Goal: Task Accomplishment & Management: Complete application form

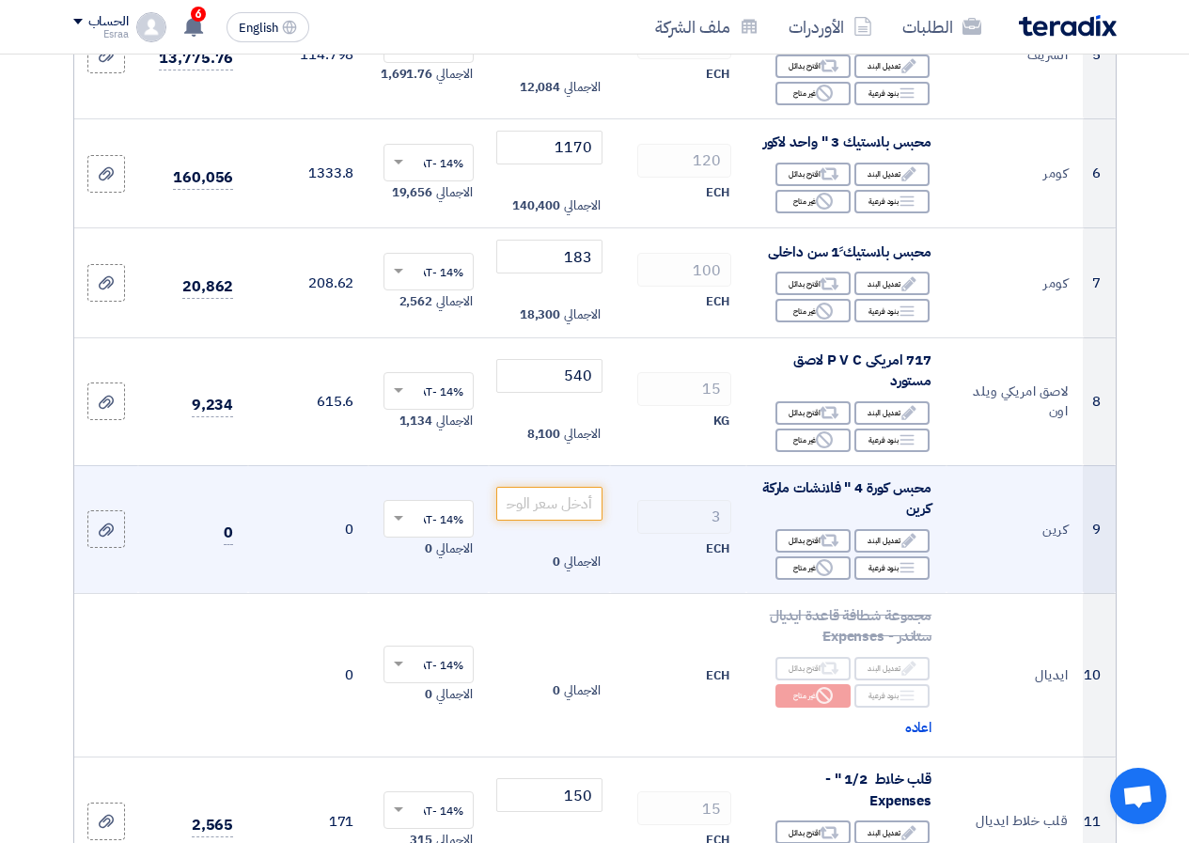
scroll to position [846, 0]
click at [563, 521] on input "number" at bounding box center [548, 504] width 105 height 34
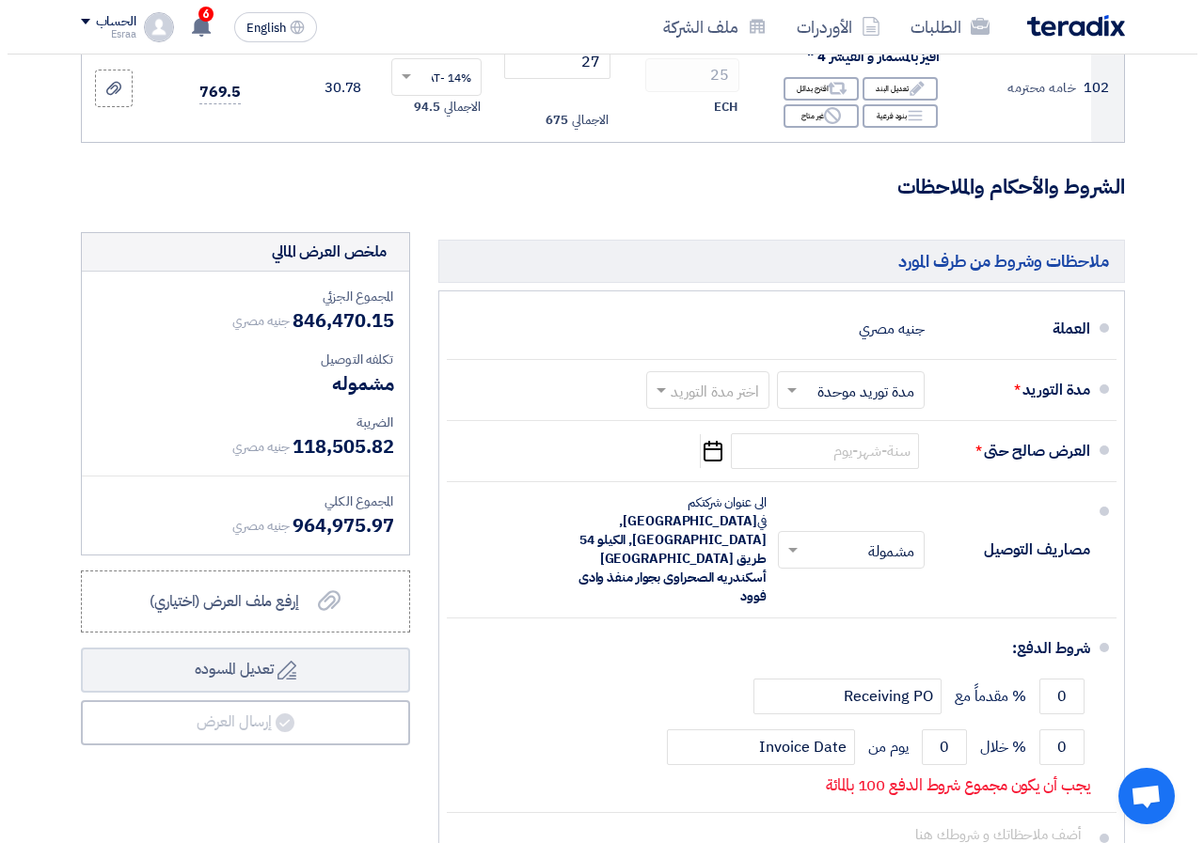
scroll to position [12412, 0]
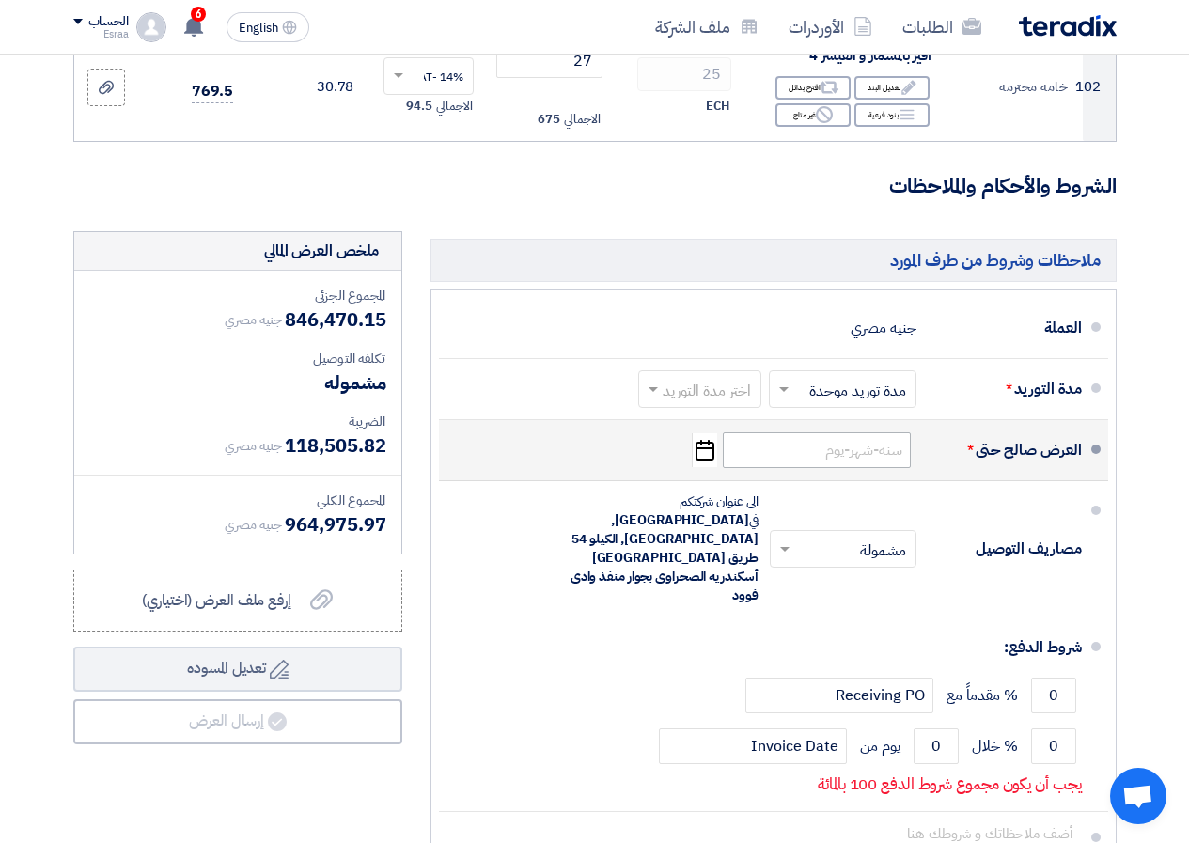
type input "24000"
click at [785, 433] on input at bounding box center [817, 451] width 188 height 36
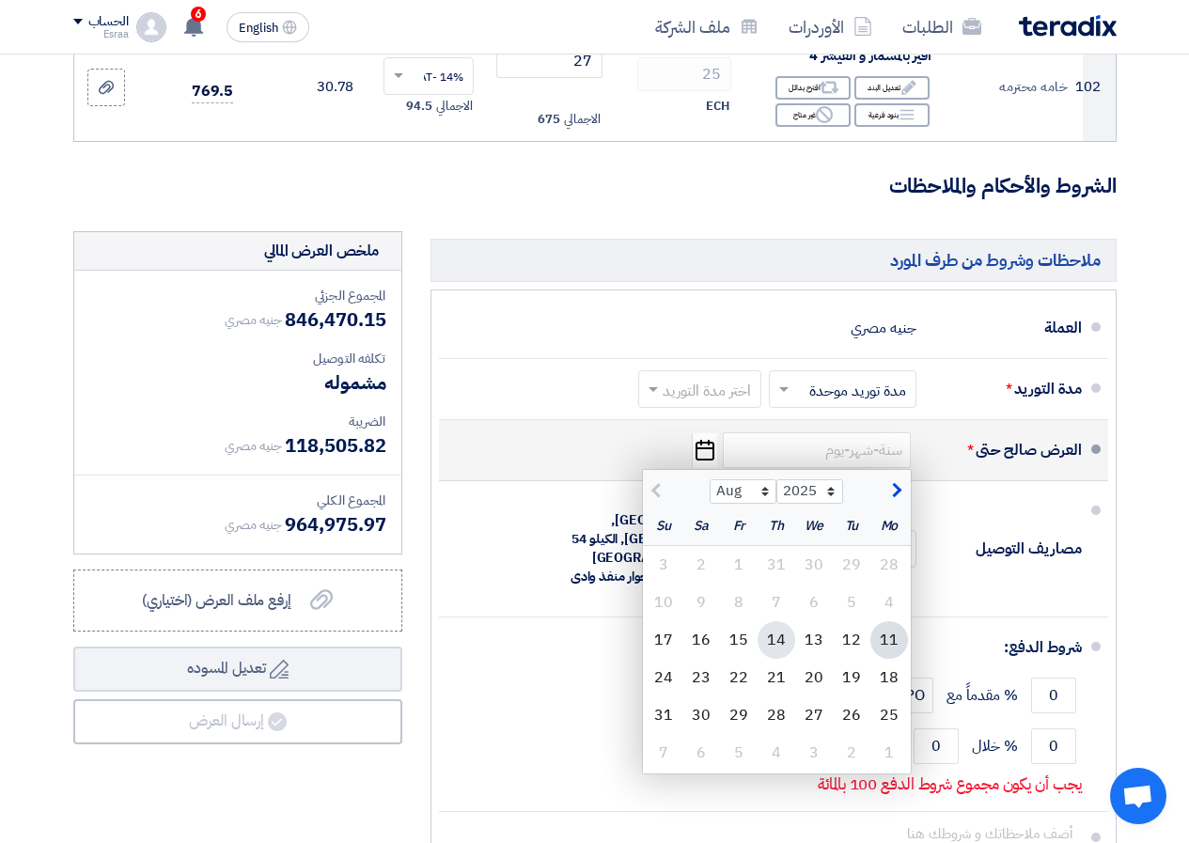
click at [778, 622] on div "14" at bounding box center [777, 641] width 38 height 38
type input "[DATE]"
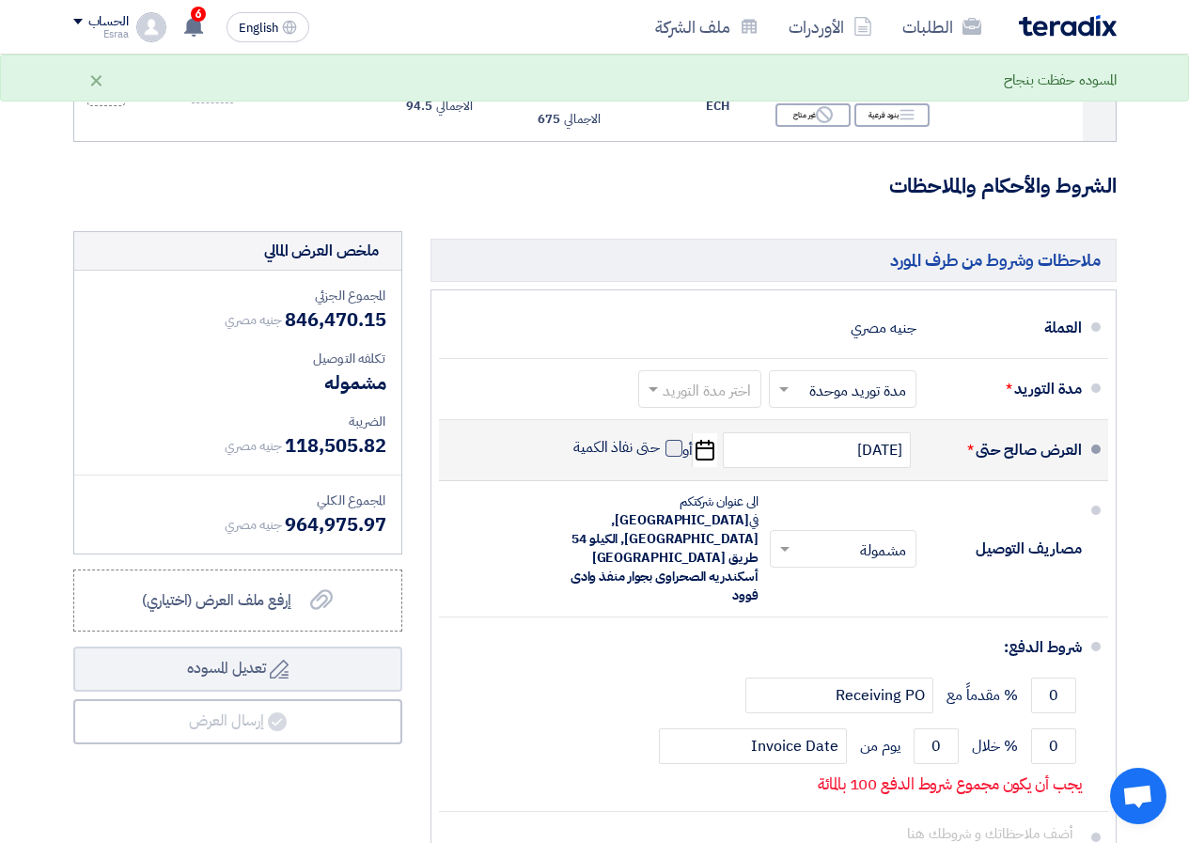
click at [677, 440] on span at bounding box center [674, 448] width 17 height 17
click at [660, 438] on input "حتى نفاذ الكمية" at bounding box center [615, 456] width 90 height 36
click at [671, 440] on span at bounding box center [674, 448] width 17 height 17
click at [660, 438] on input "حتى نفاذ الكمية" at bounding box center [615, 456] width 90 height 36
checkbox input "false"
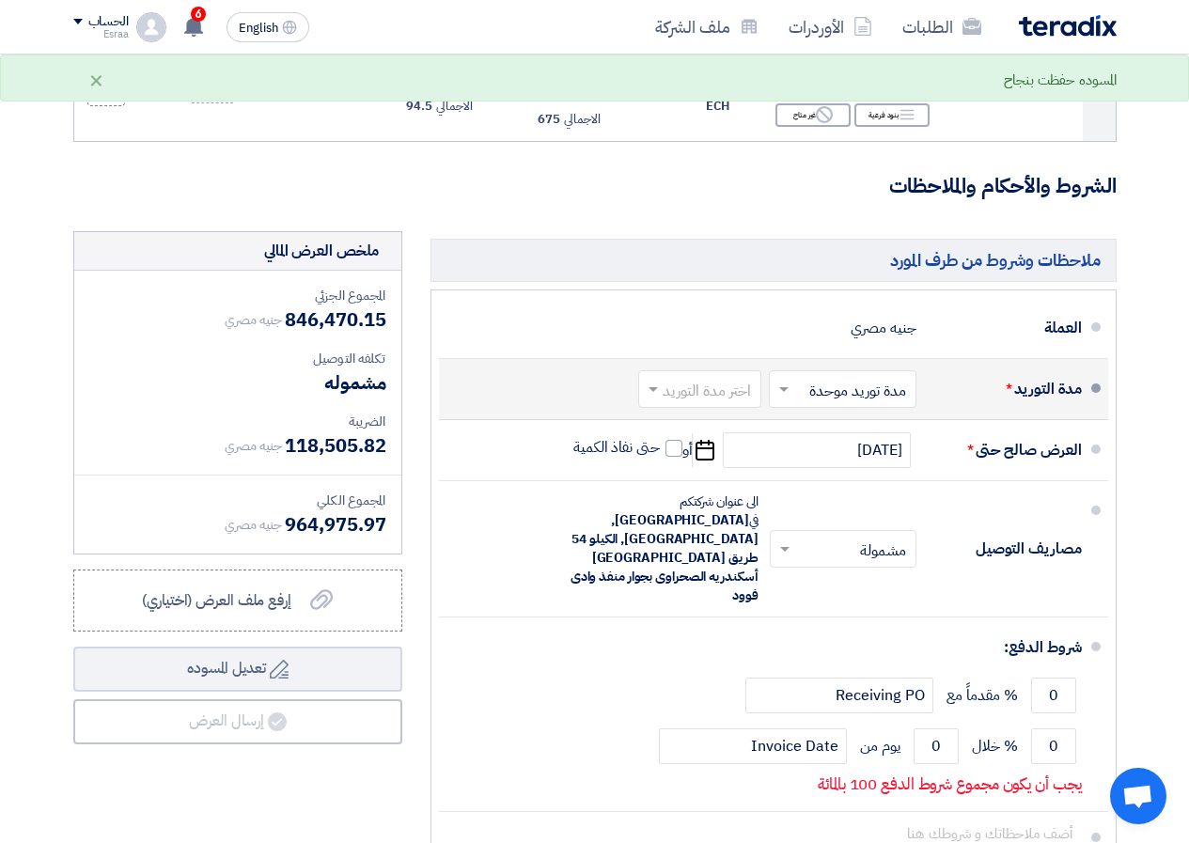
click at [800, 377] on input "text" at bounding box center [839, 390] width 138 height 27
click at [785, 387] on span at bounding box center [783, 390] width 9 height 7
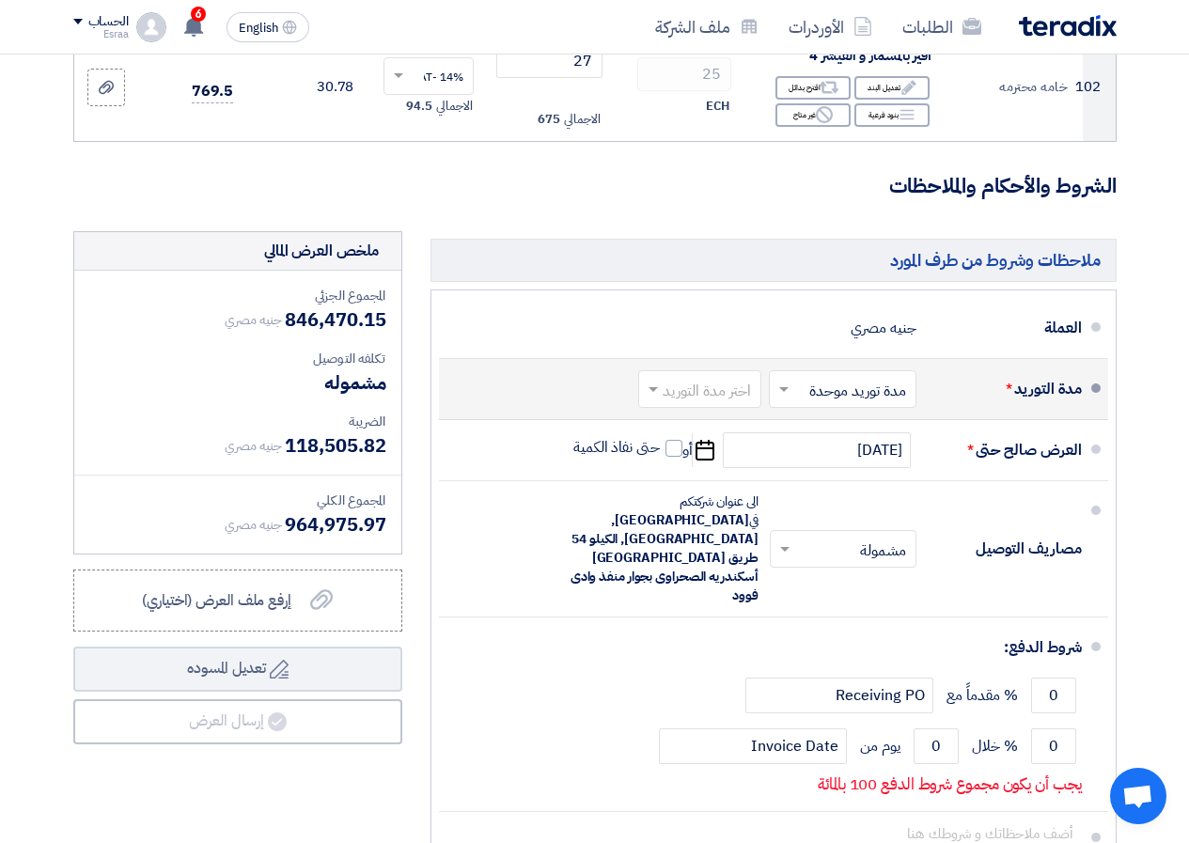
click at [658, 380] on span at bounding box center [651, 389] width 24 height 19
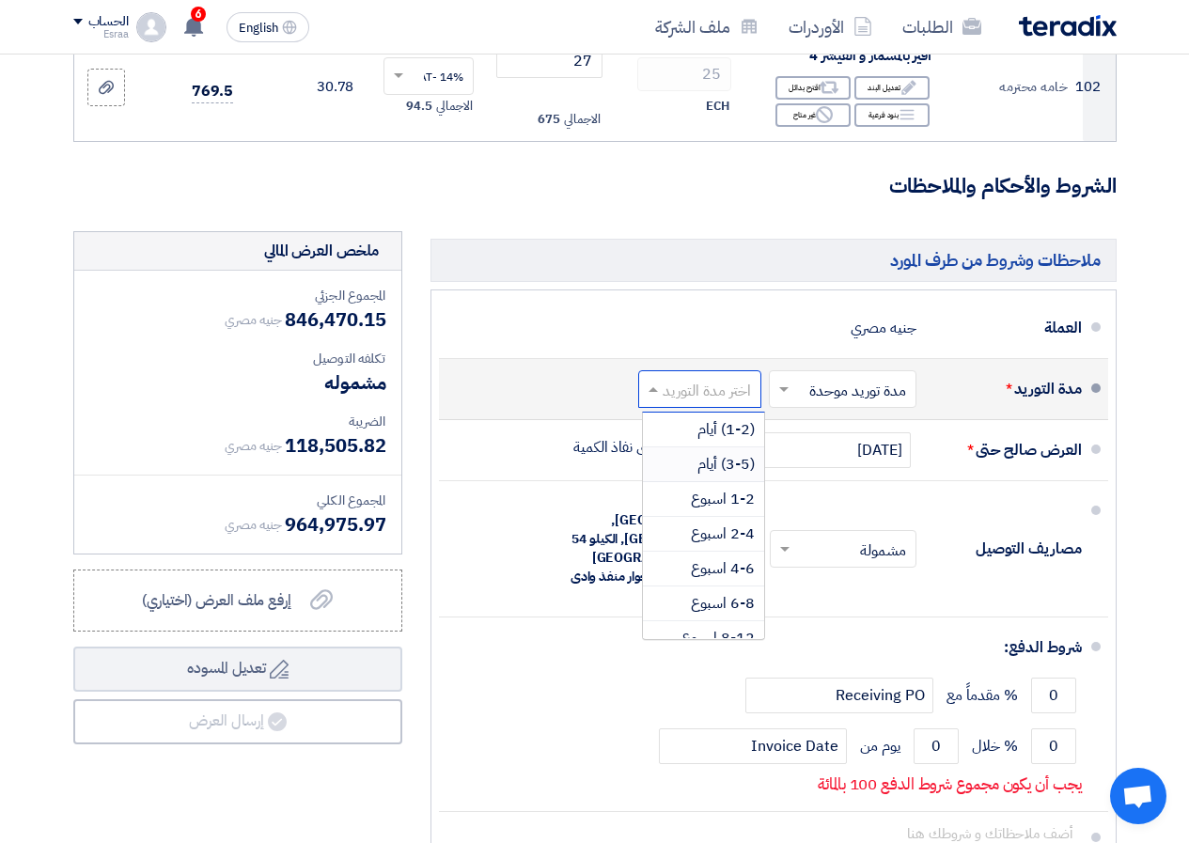
click at [725, 453] on span "(3-5) أيام" at bounding box center [726, 464] width 57 height 23
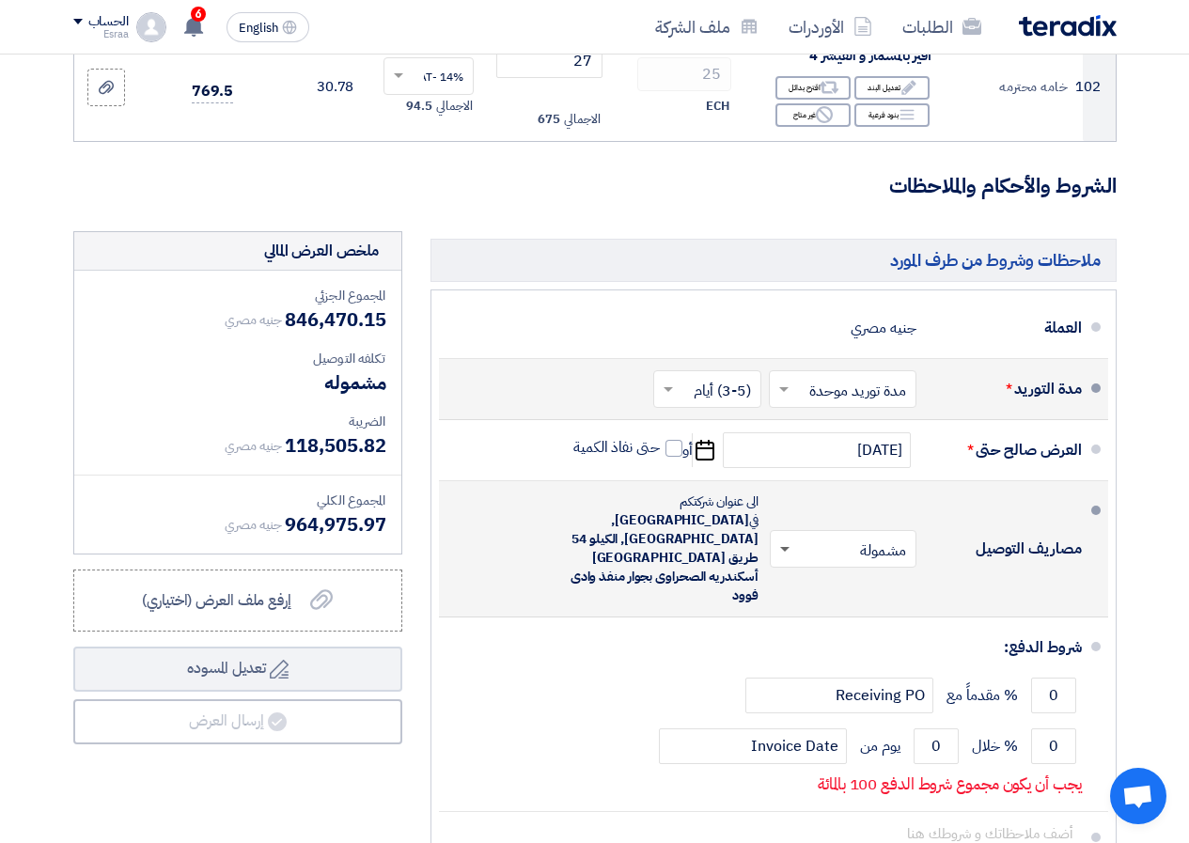
click at [783, 540] on span at bounding box center [783, 549] width 24 height 19
click at [810, 573] on div "مشمولة" at bounding box center [847, 590] width 145 height 35
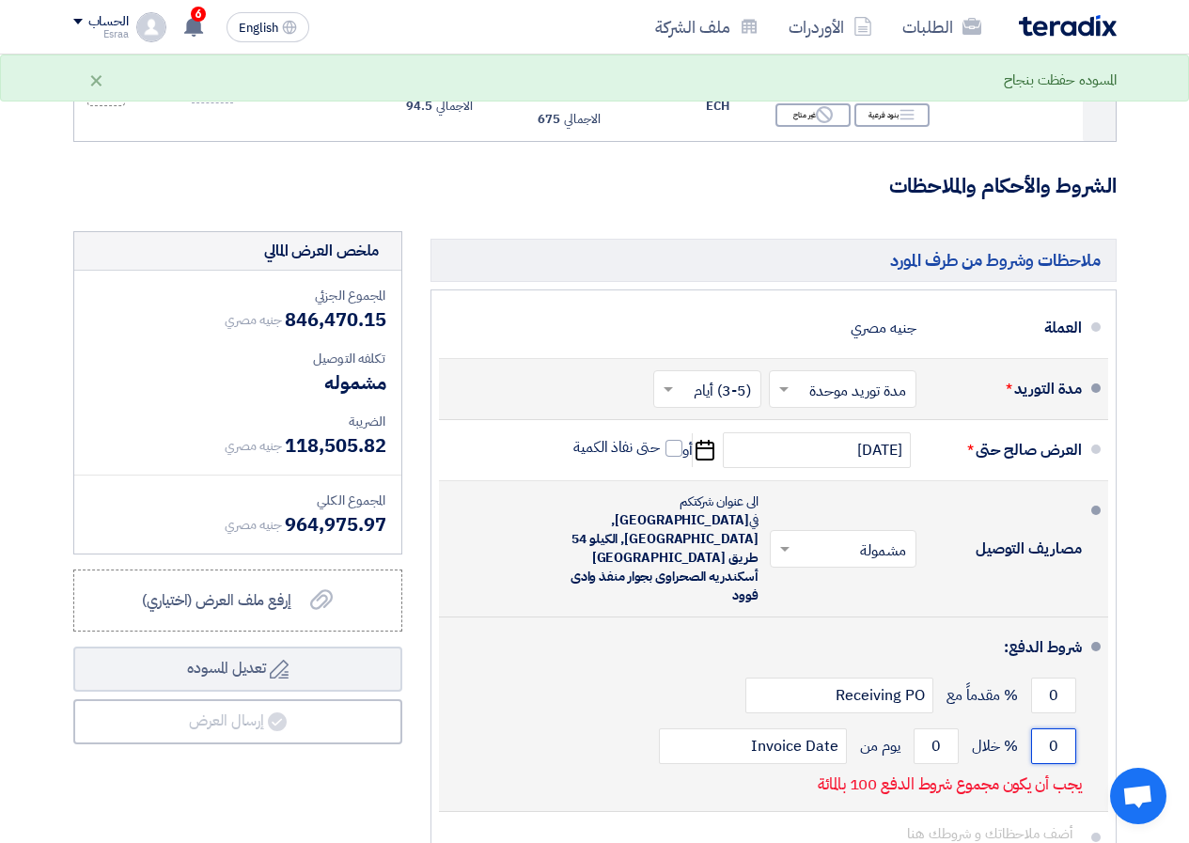
click at [1050, 729] on input "0" at bounding box center [1053, 747] width 45 height 36
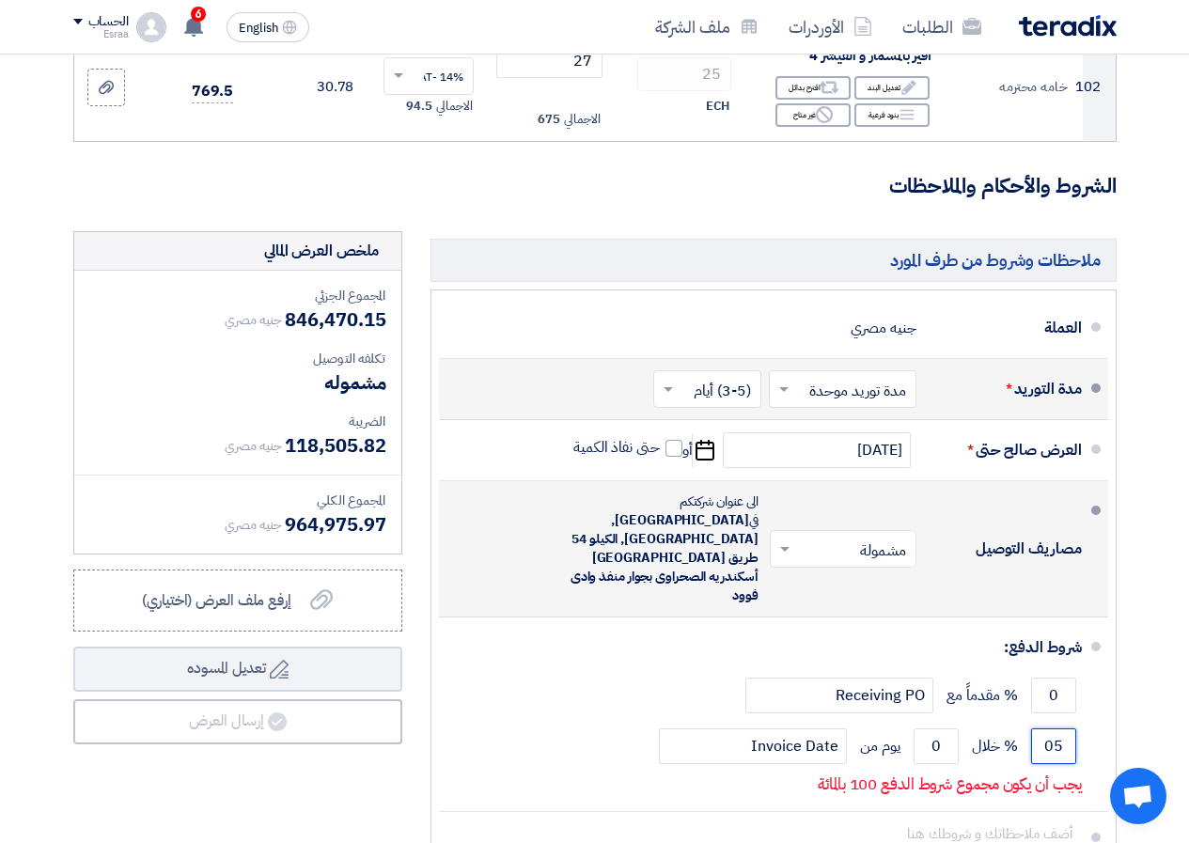
type input "0"
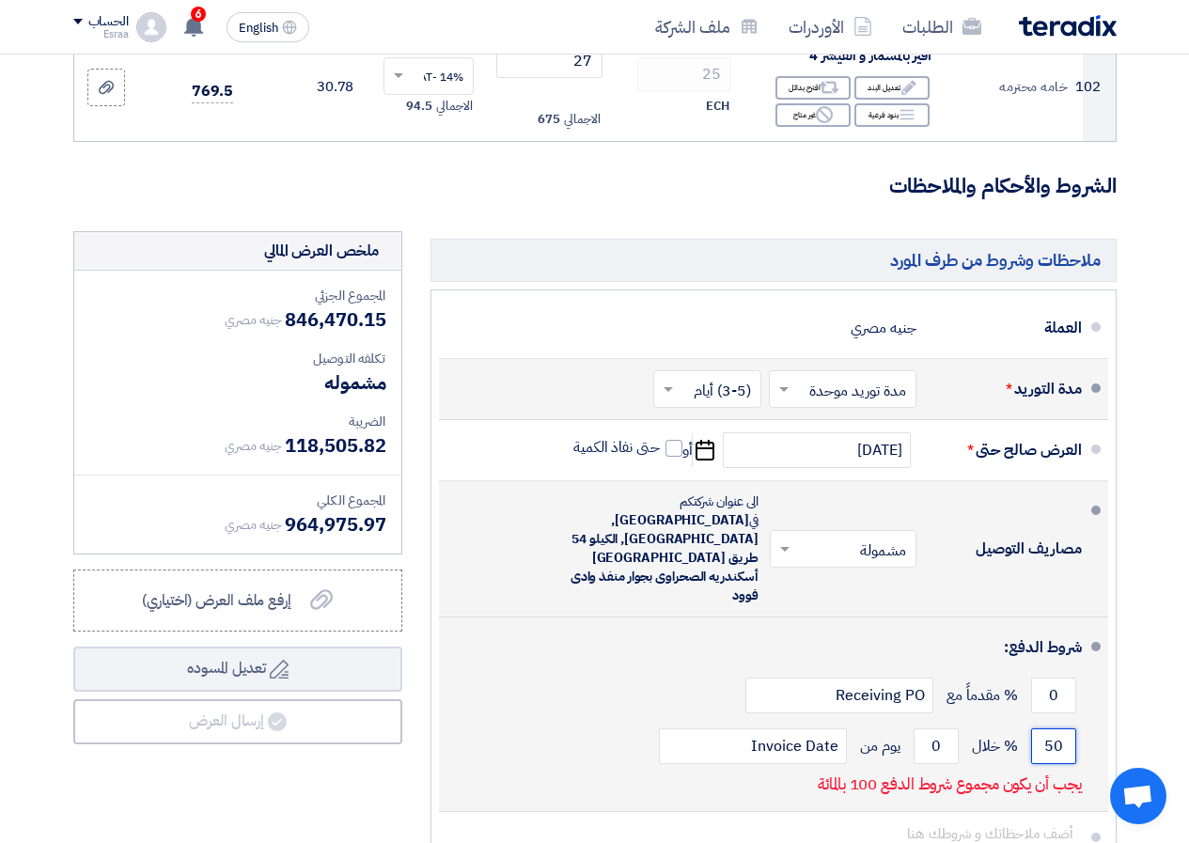
type input "5"
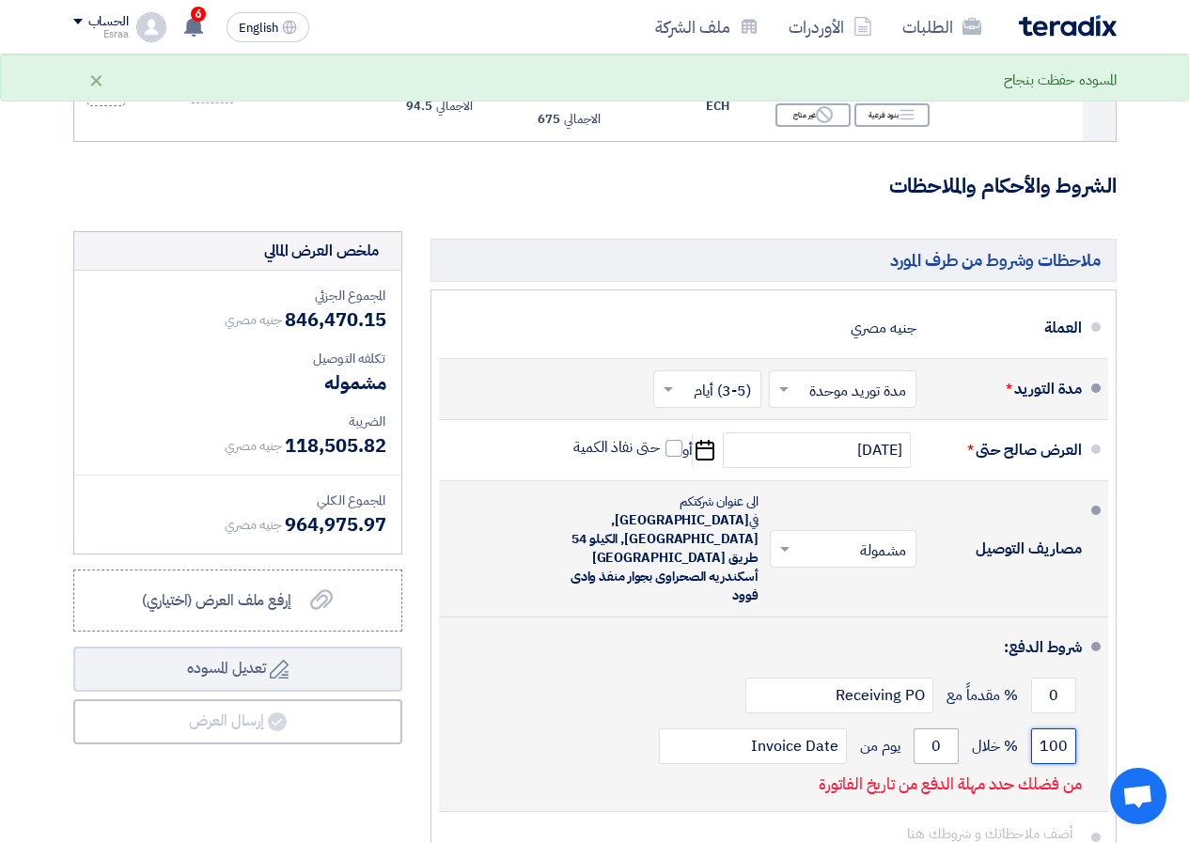
type input "100"
click at [944, 729] on input "0" at bounding box center [936, 747] width 45 height 36
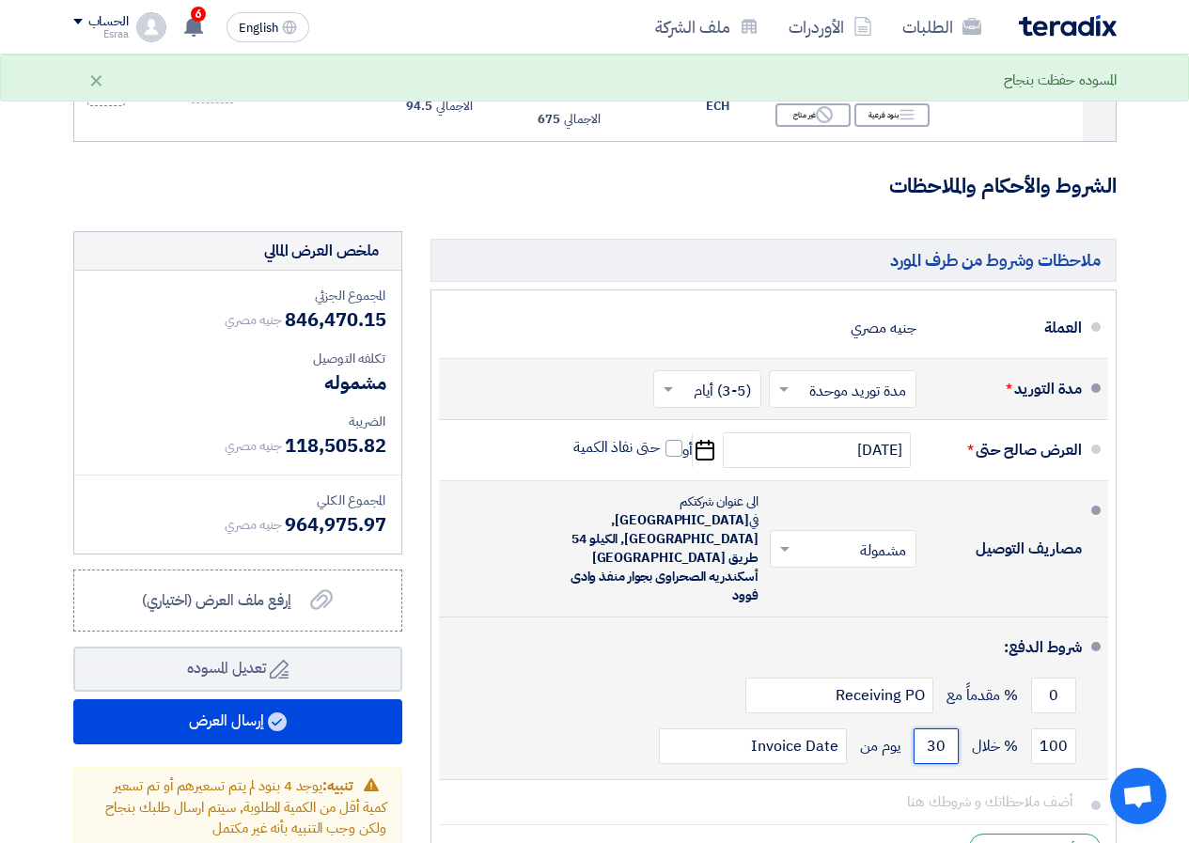
type input "0"
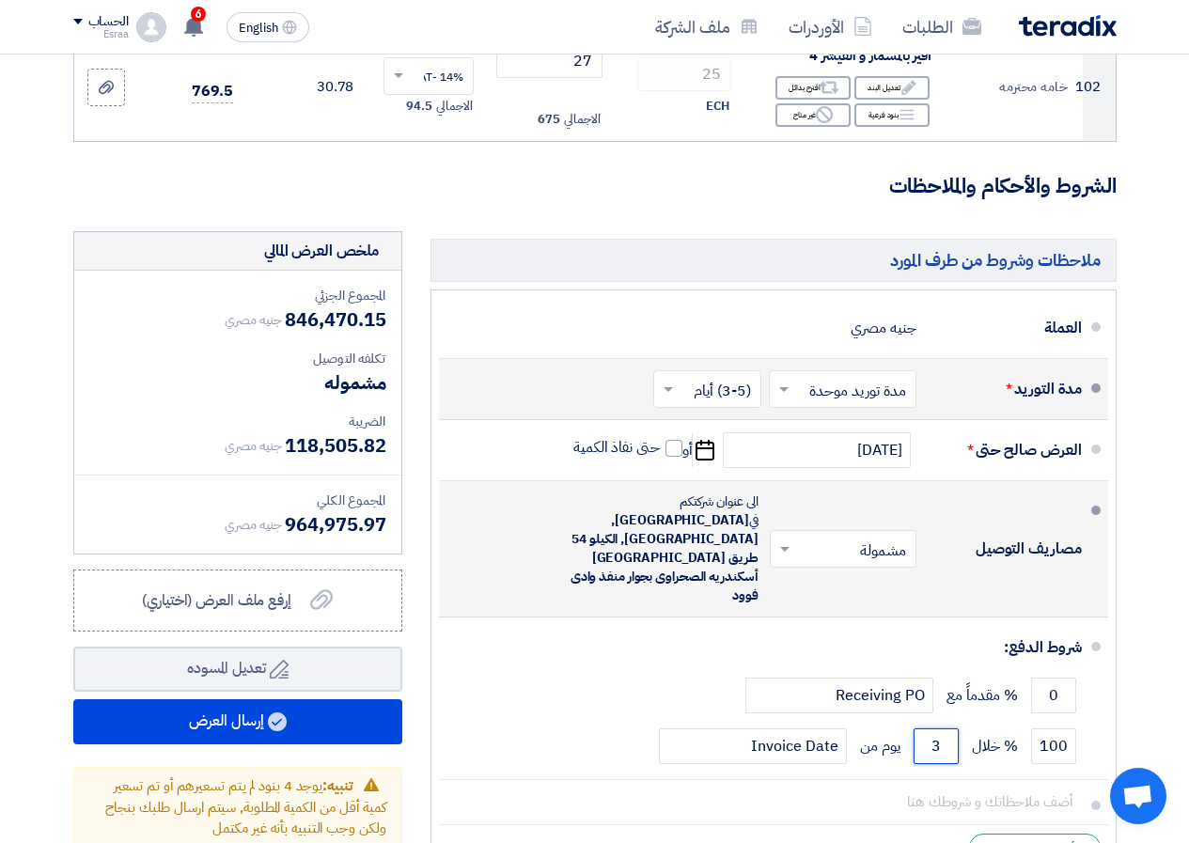
click at [791, 540] on span at bounding box center [783, 549] width 24 height 19
click at [809, 607] on div "غير مشمولة" at bounding box center [847, 624] width 145 height 34
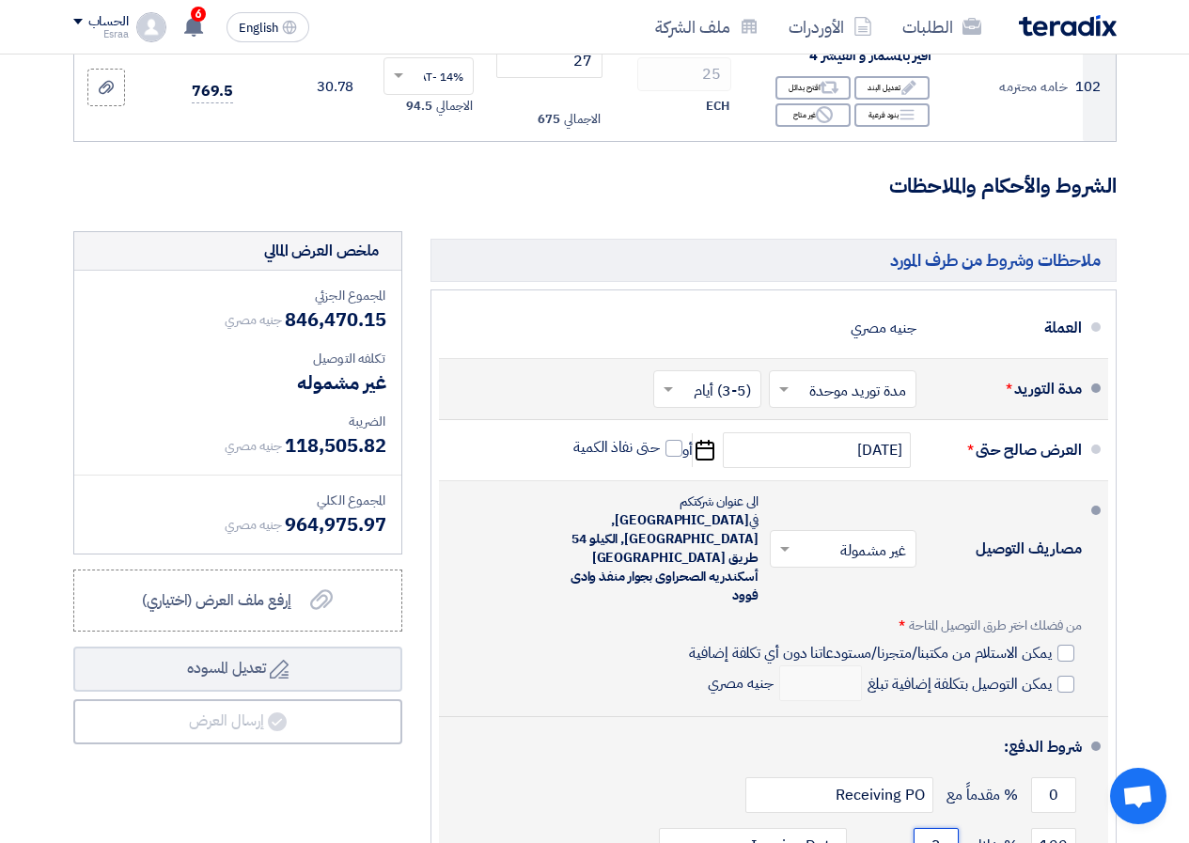
click at [943, 828] on input "3" at bounding box center [936, 846] width 45 height 36
type input "3"
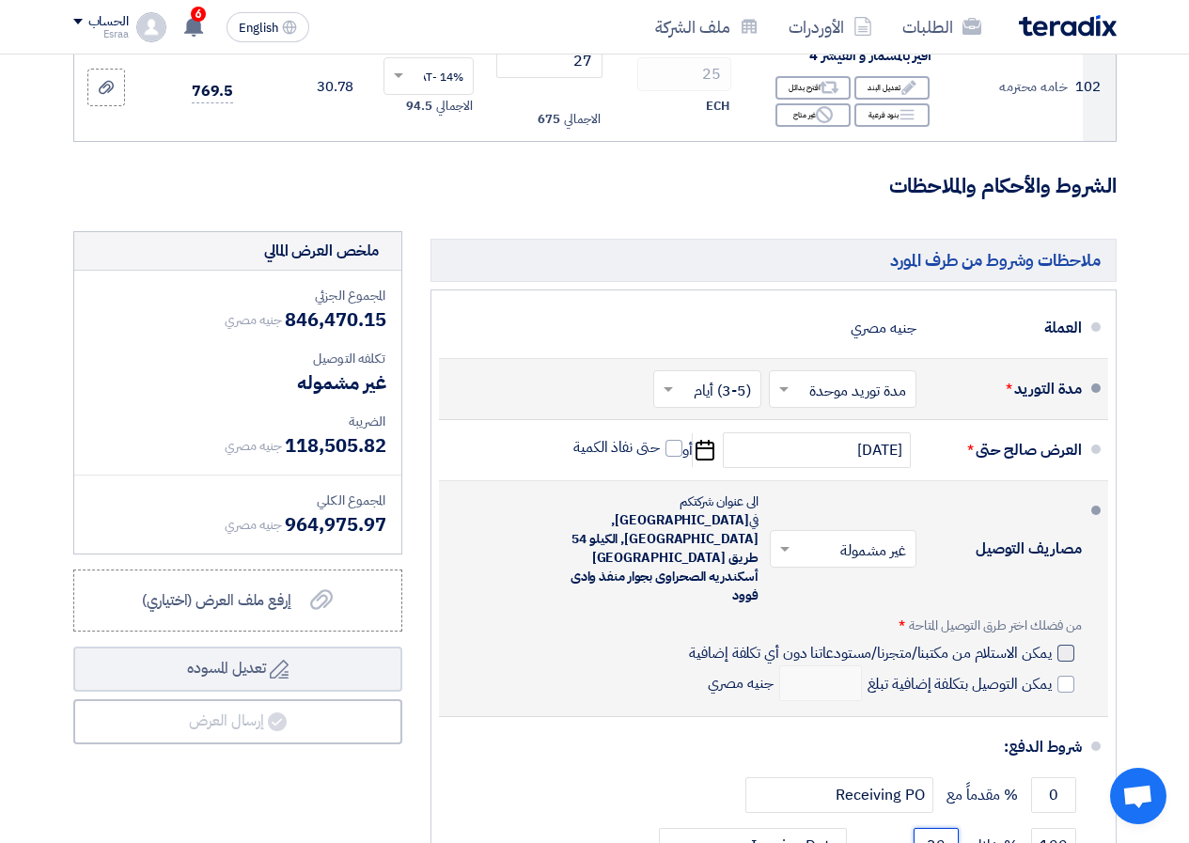
type input "30"
click at [1062, 645] on div at bounding box center [1066, 653] width 17 height 17
click at [1051, 643] on input "يمكن الاستلام من مكتبنا/متجرنا/مستودعاتنا دون أي تكلفة إضافية" at bounding box center [868, 661] width 366 height 36
checkbox input "true"
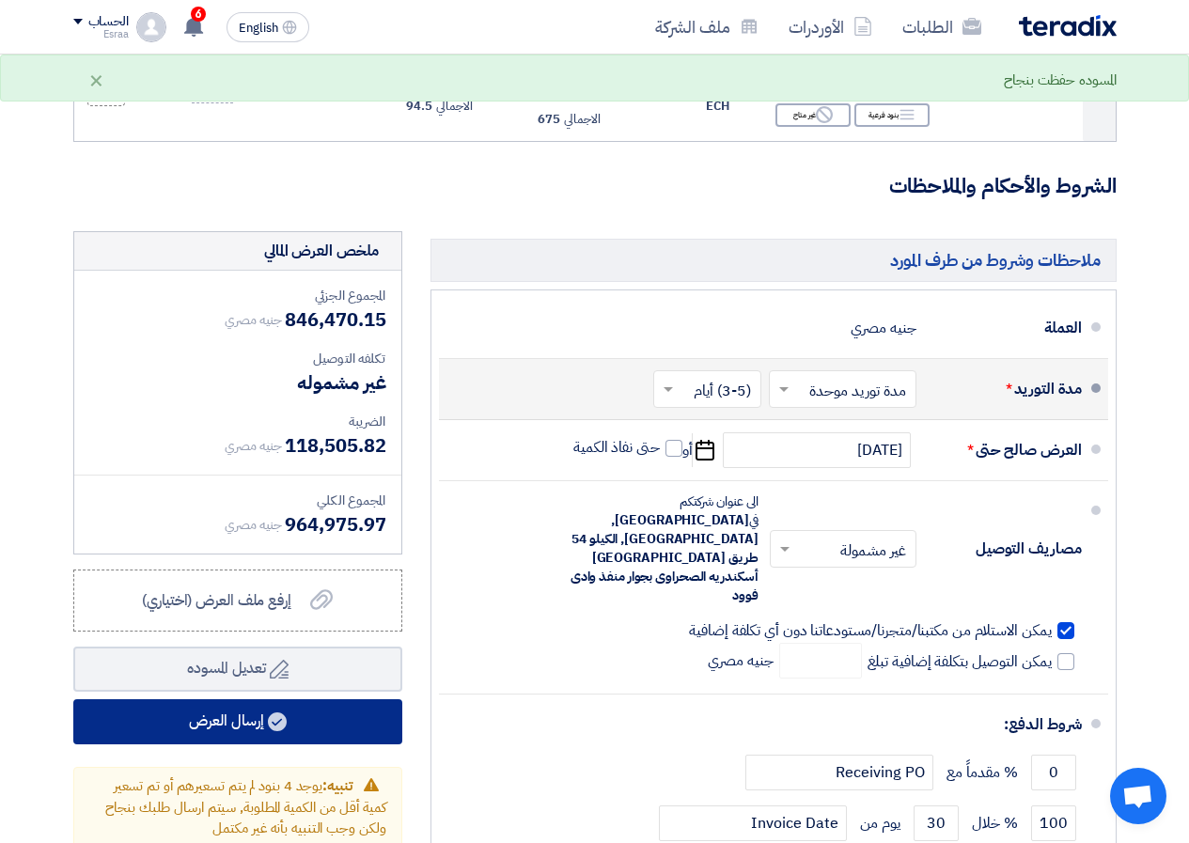
click at [323, 700] on button "إرسال العرض" at bounding box center [237, 722] width 329 height 45
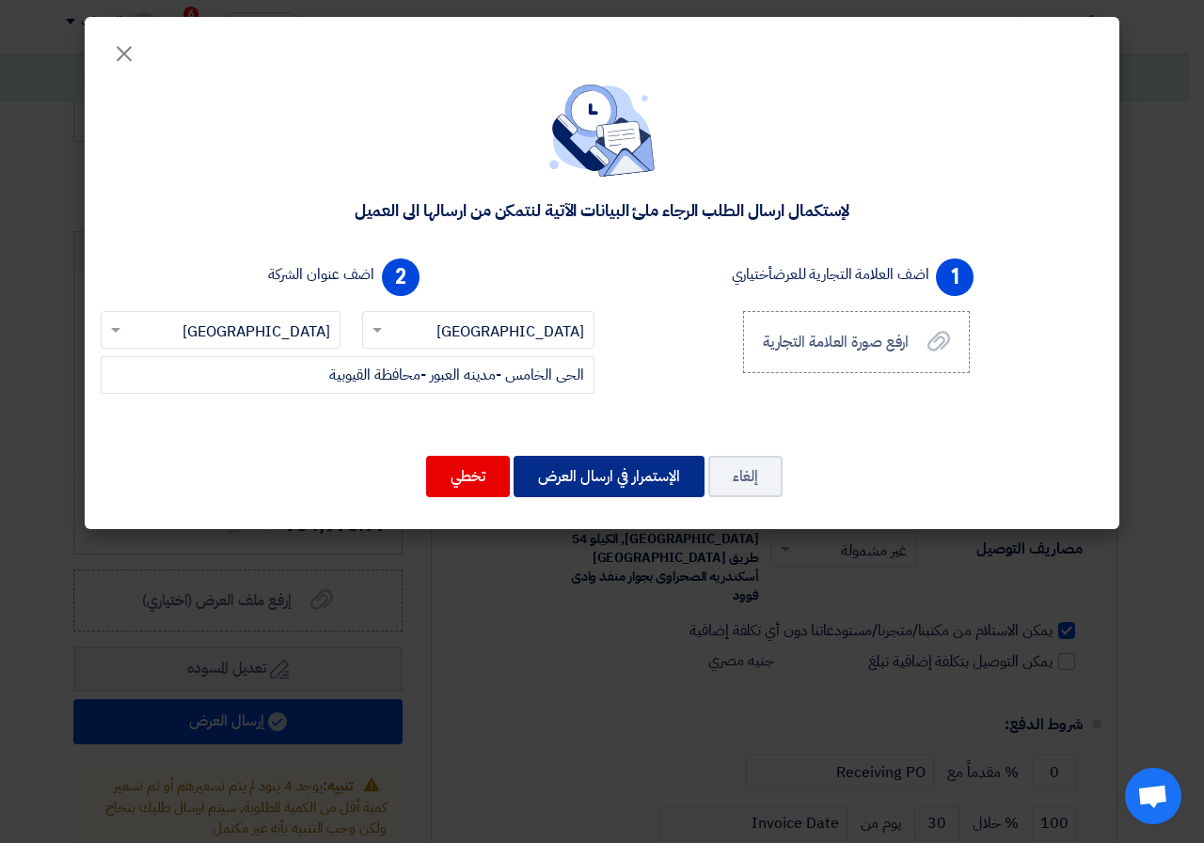
click at [629, 484] on button "الإستمرار في ارسال العرض" at bounding box center [608, 476] width 191 height 41
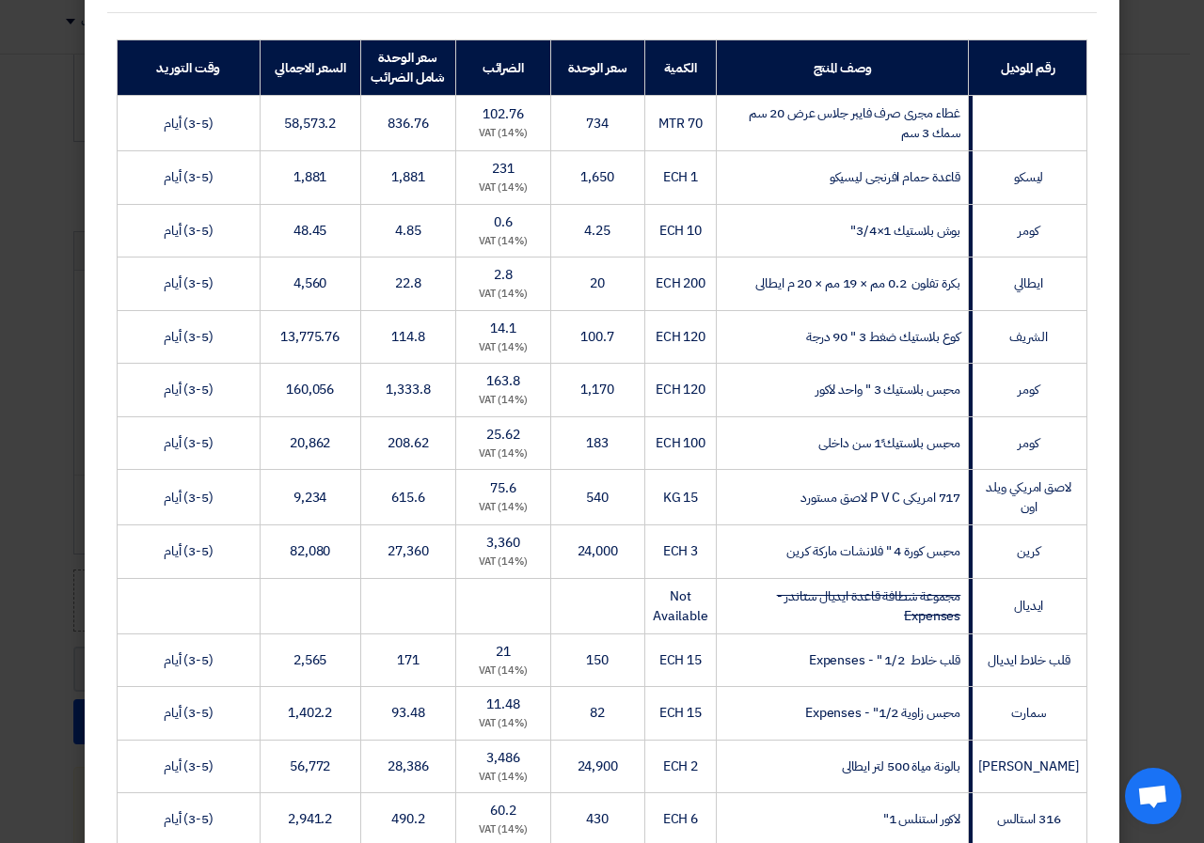
scroll to position [282, 0]
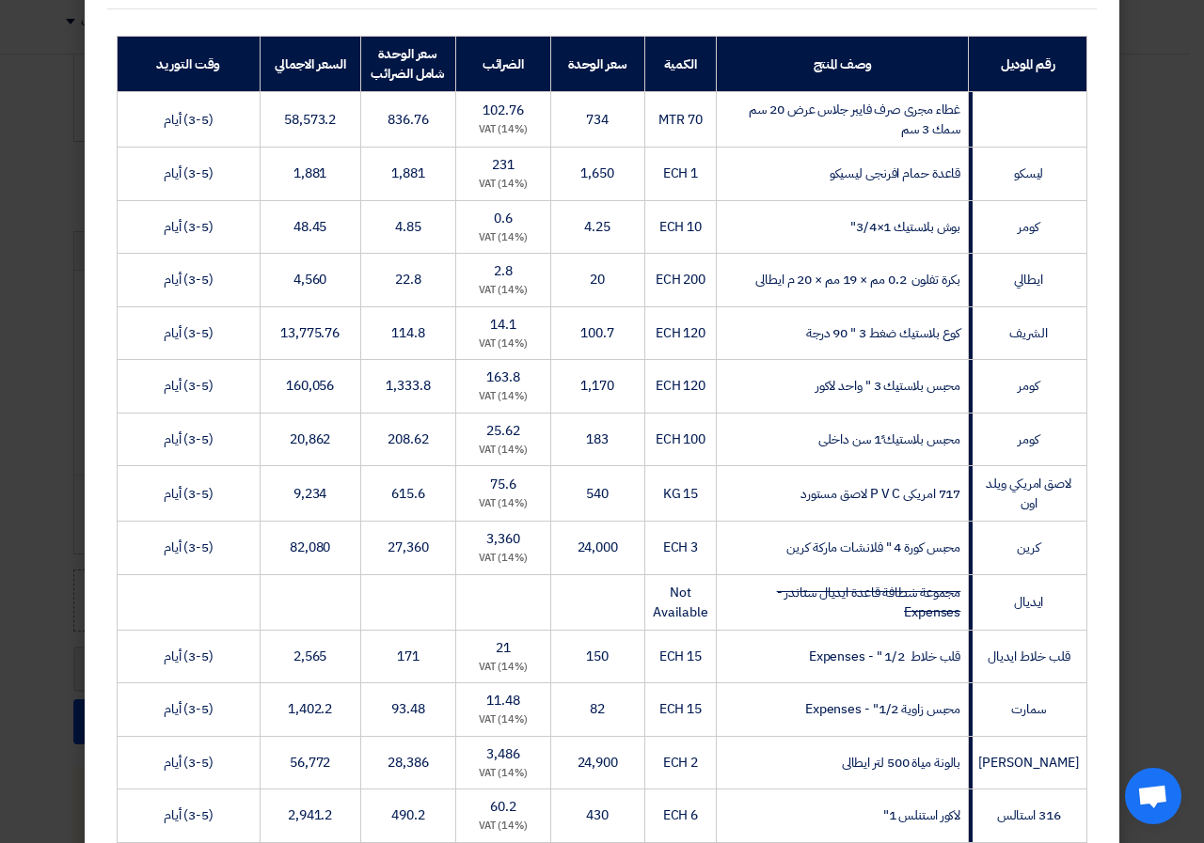
click at [708, 622] on span "Not Available" at bounding box center [680, 602] width 55 height 39
click at [786, 627] on td "مجموعة شطافة قاعدة ايديال ستاندر - Expenses" at bounding box center [842, 602] width 252 height 55
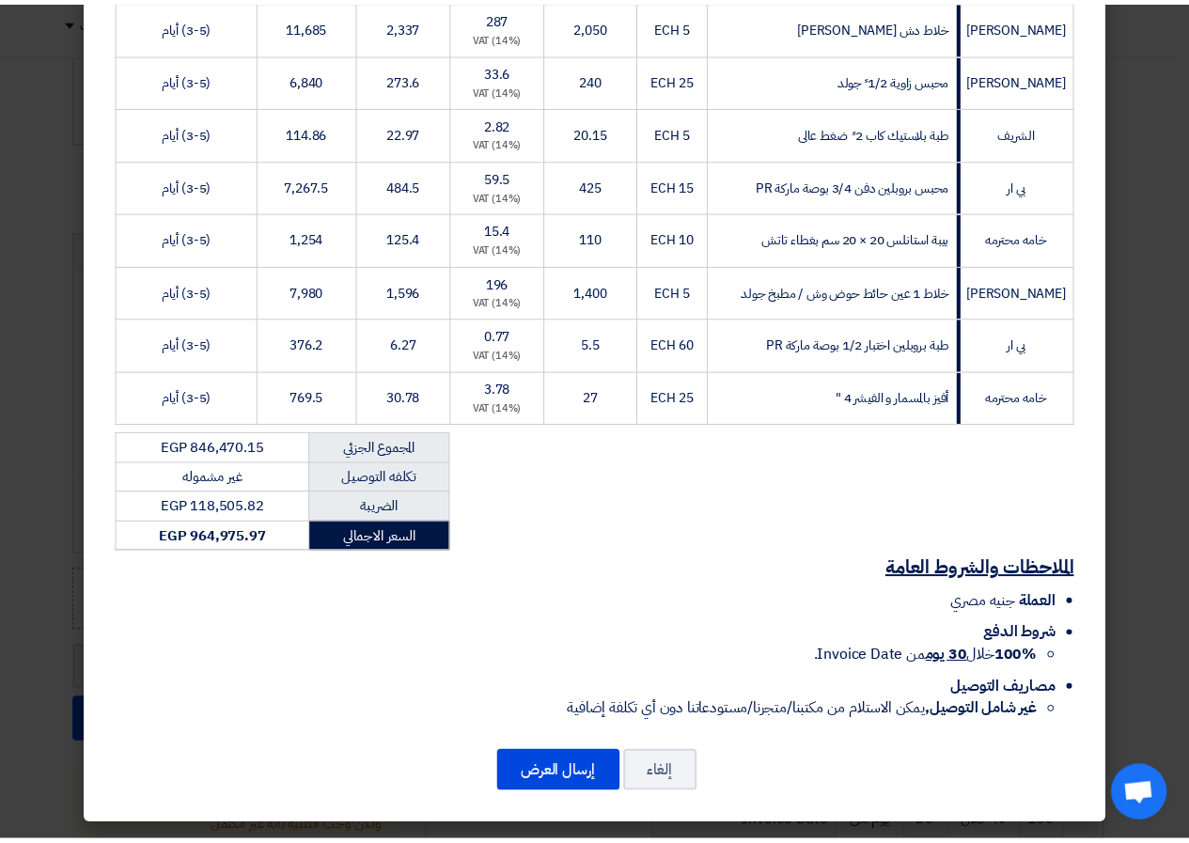
scroll to position [5764, 0]
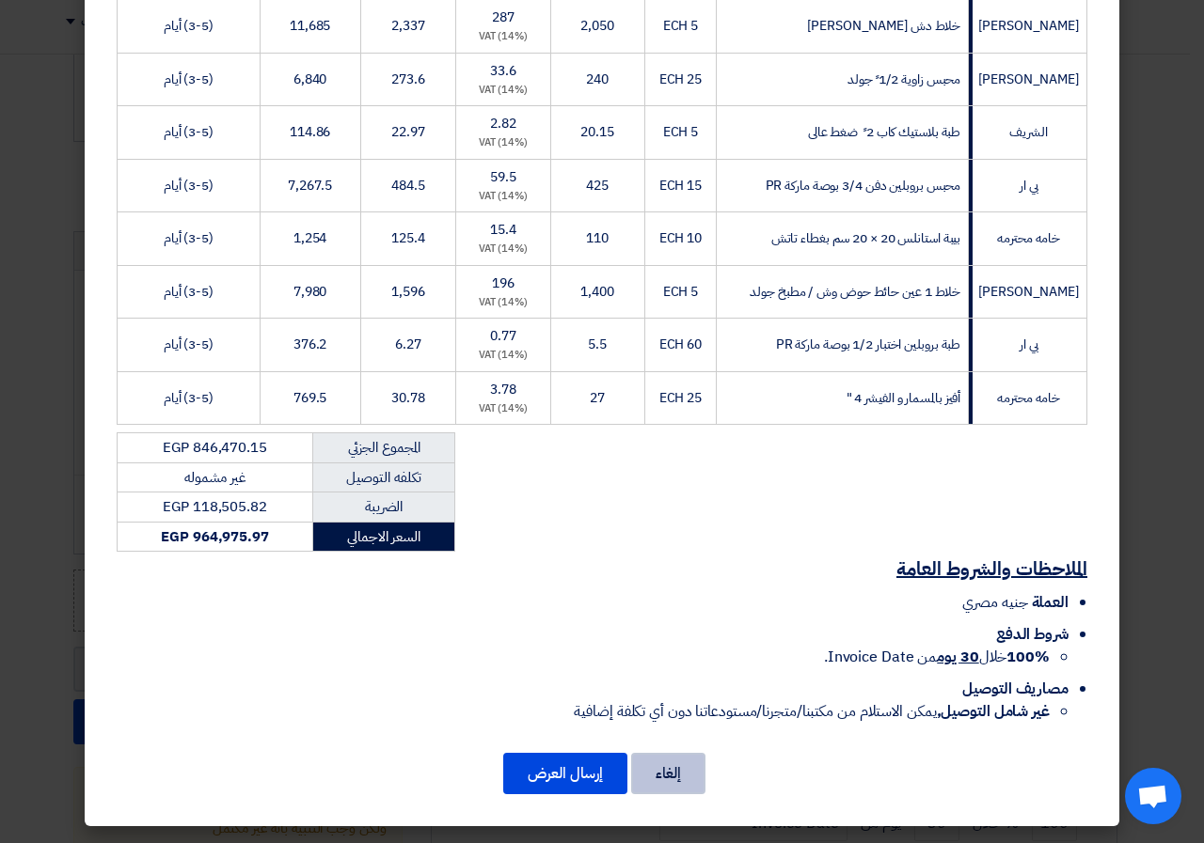
click at [669, 769] on button "إلغاء" at bounding box center [668, 773] width 74 height 41
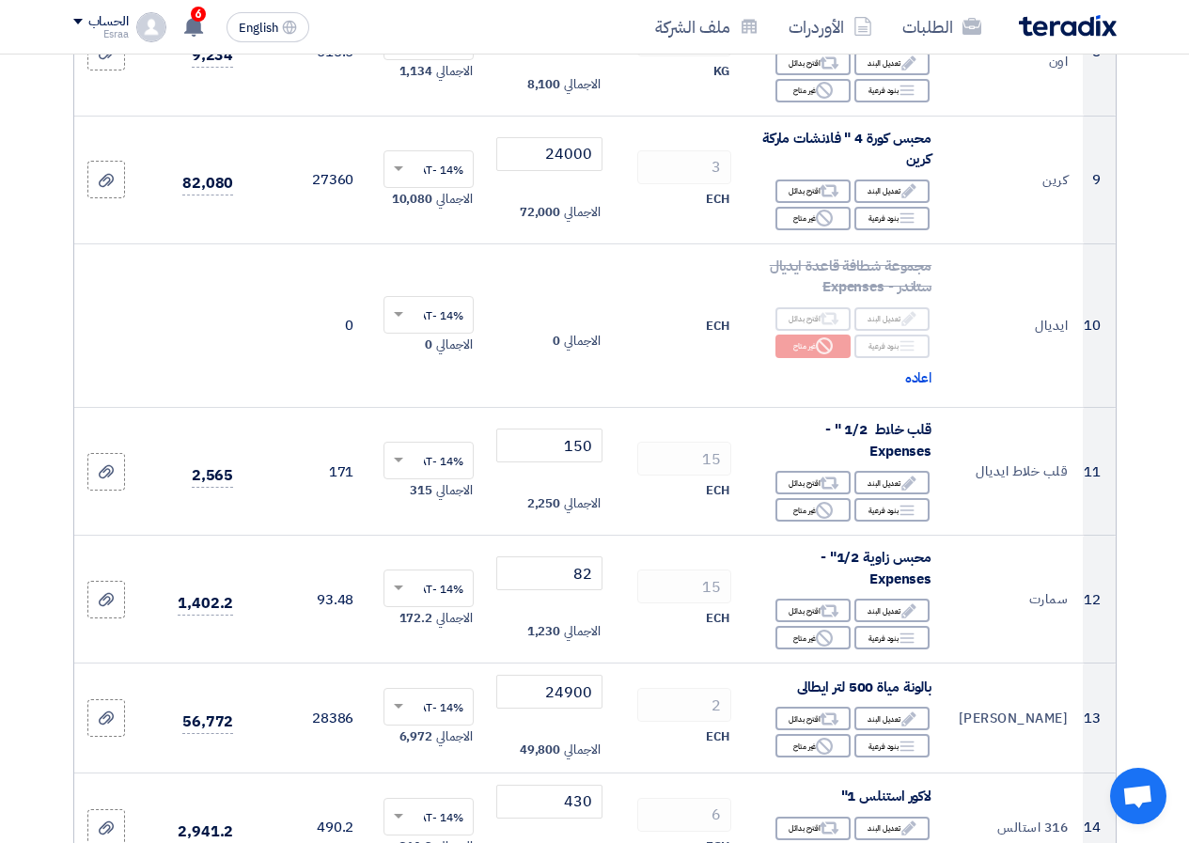
scroll to position [0, 0]
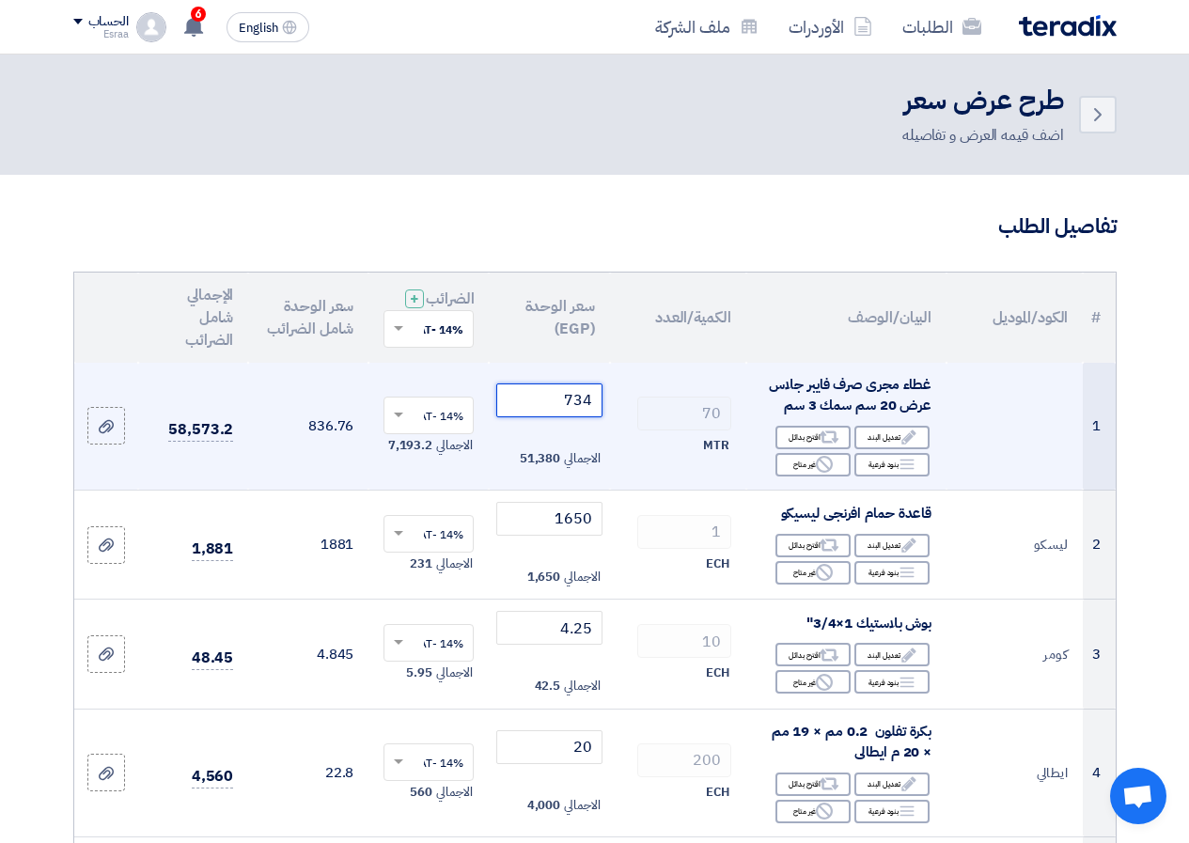
click at [590, 408] on input "734" at bounding box center [548, 401] width 105 height 34
type input "7"
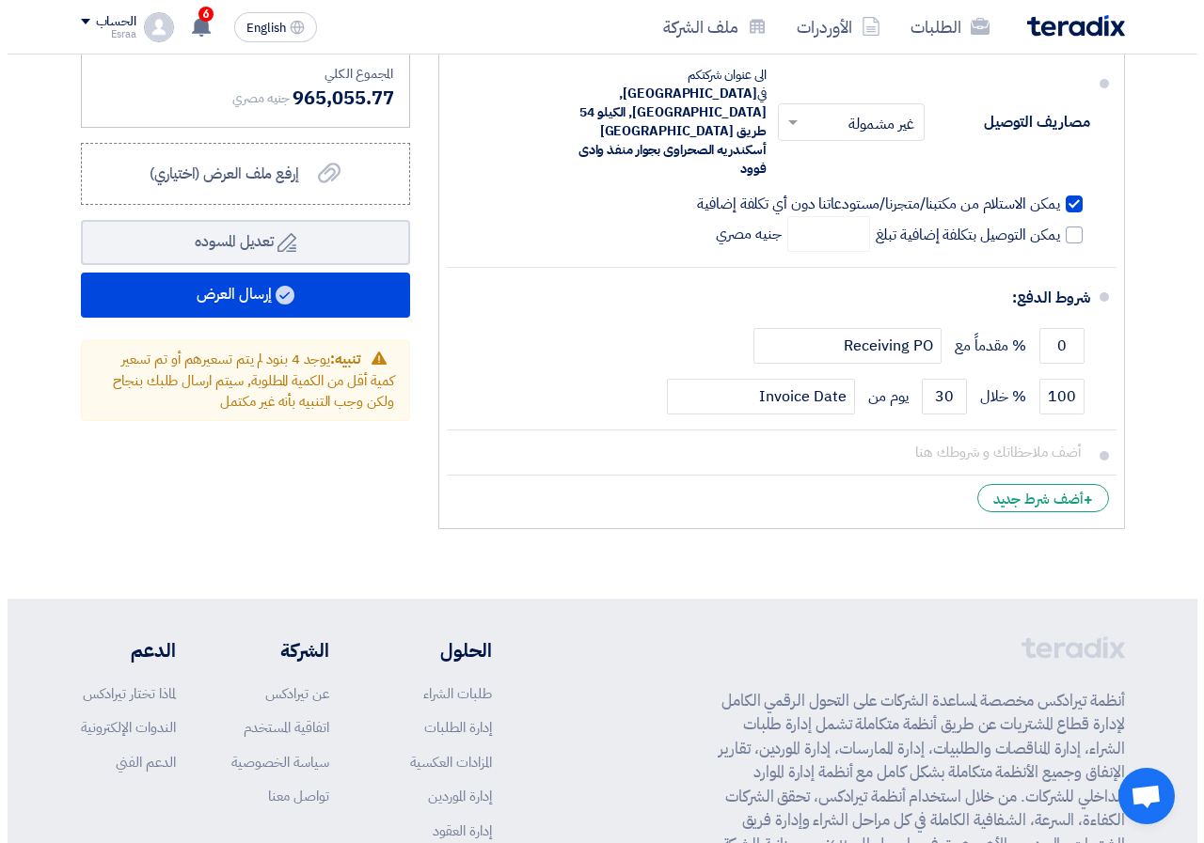
scroll to position [12722, 0]
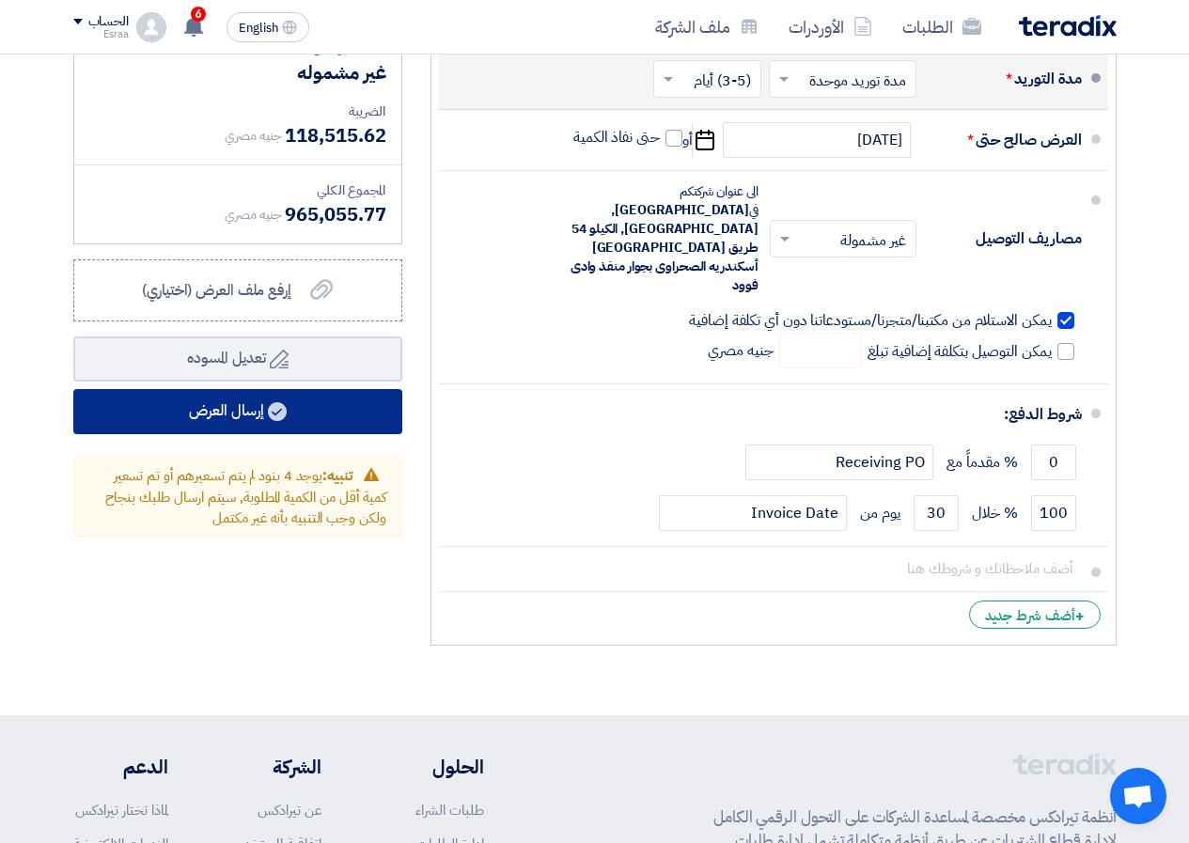
type input "735"
click at [331, 389] on button "إرسال العرض" at bounding box center [237, 411] width 329 height 45
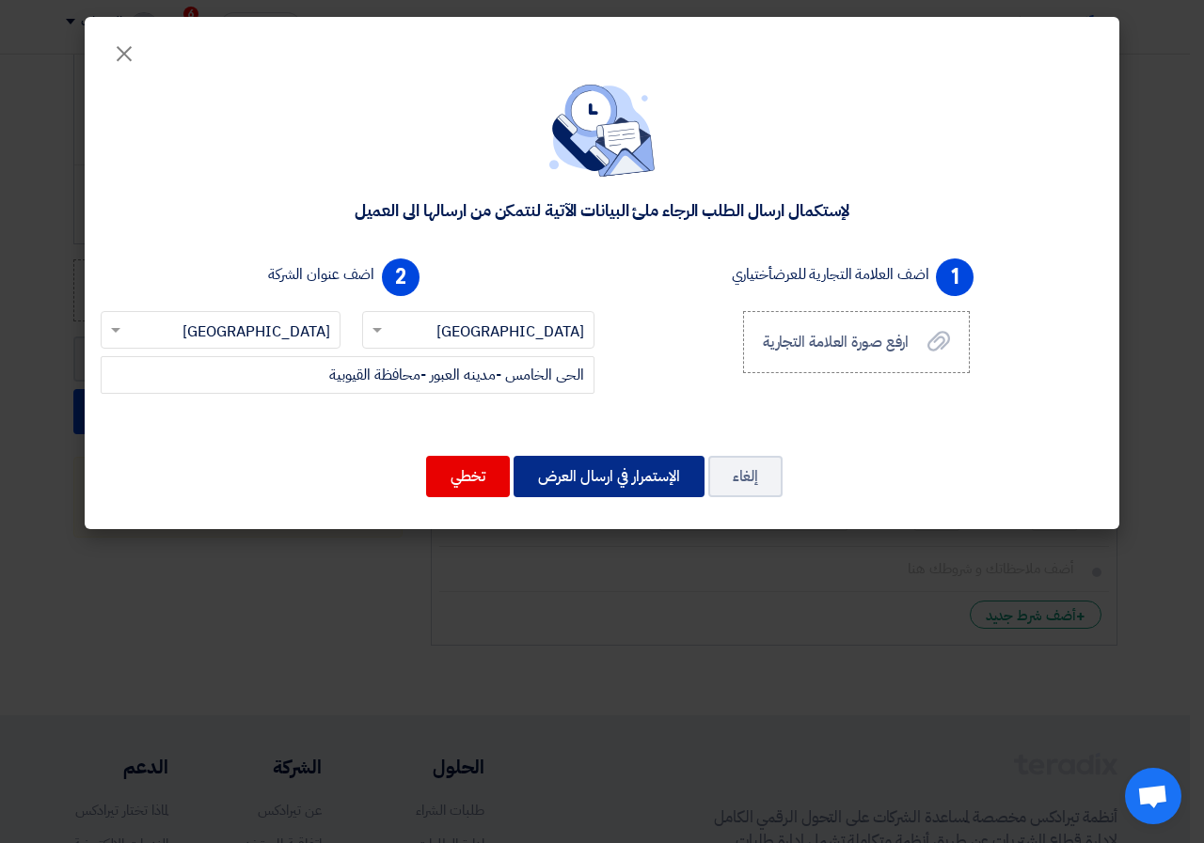
click at [638, 491] on button "الإستمرار في ارسال العرض" at bounding box center [608, 476] width 191 height 41
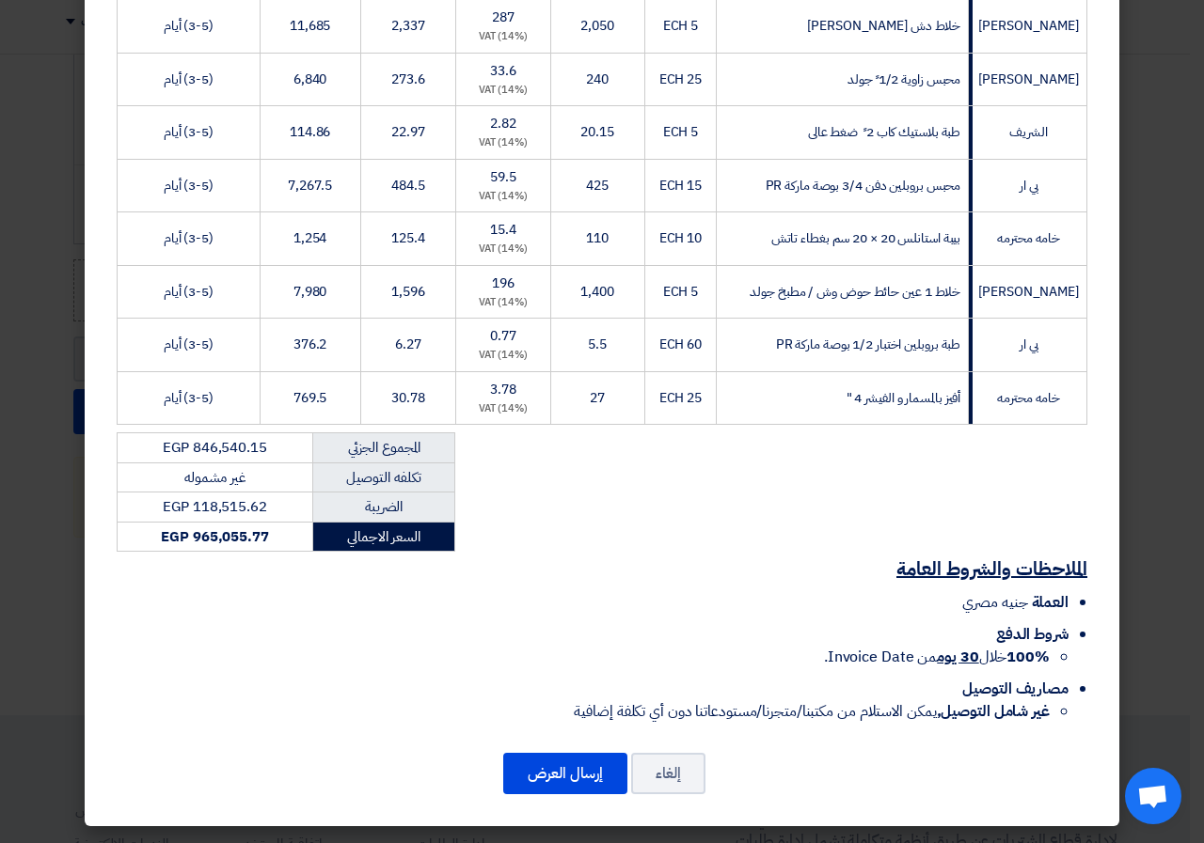
scroll to position [5764, 0]
click at [558, 770] on button "إرسال العرض" at bounding box center [565, 773] width 124 height 41
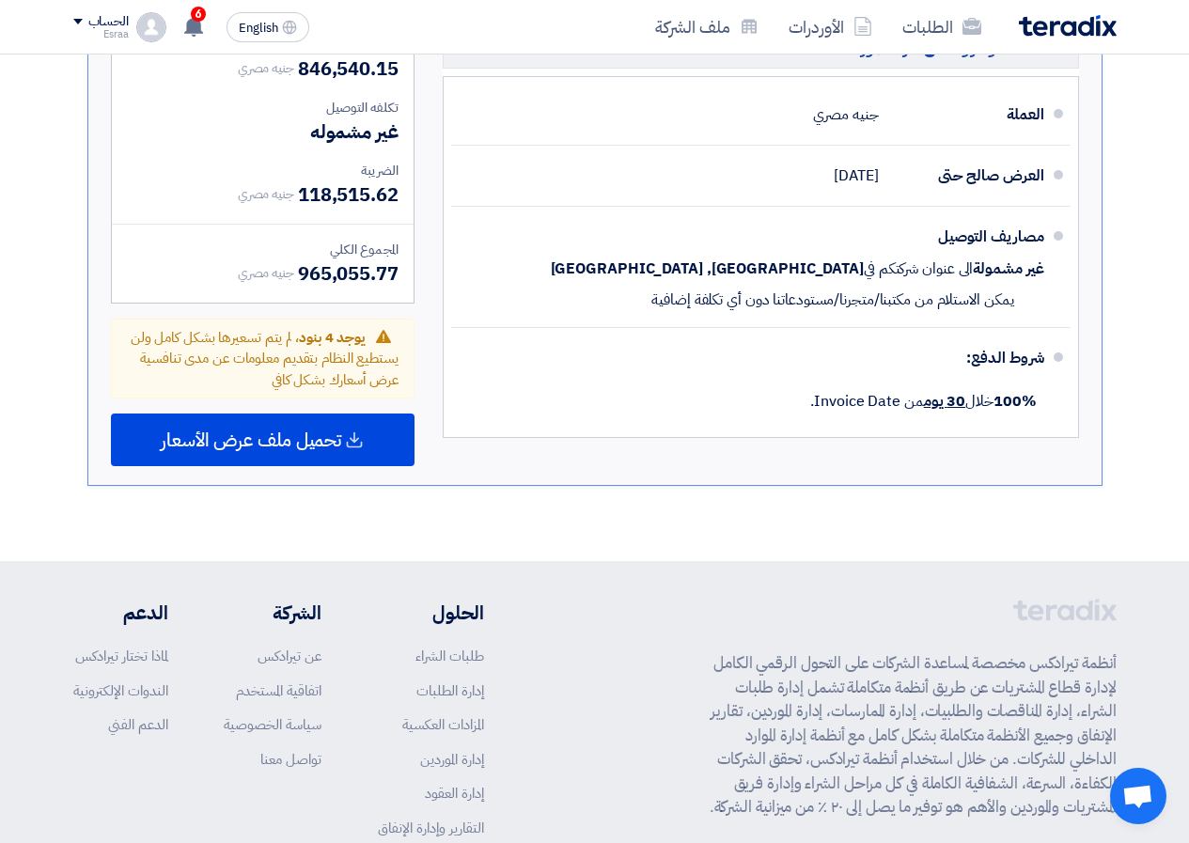
scroll to position [7898, 0]
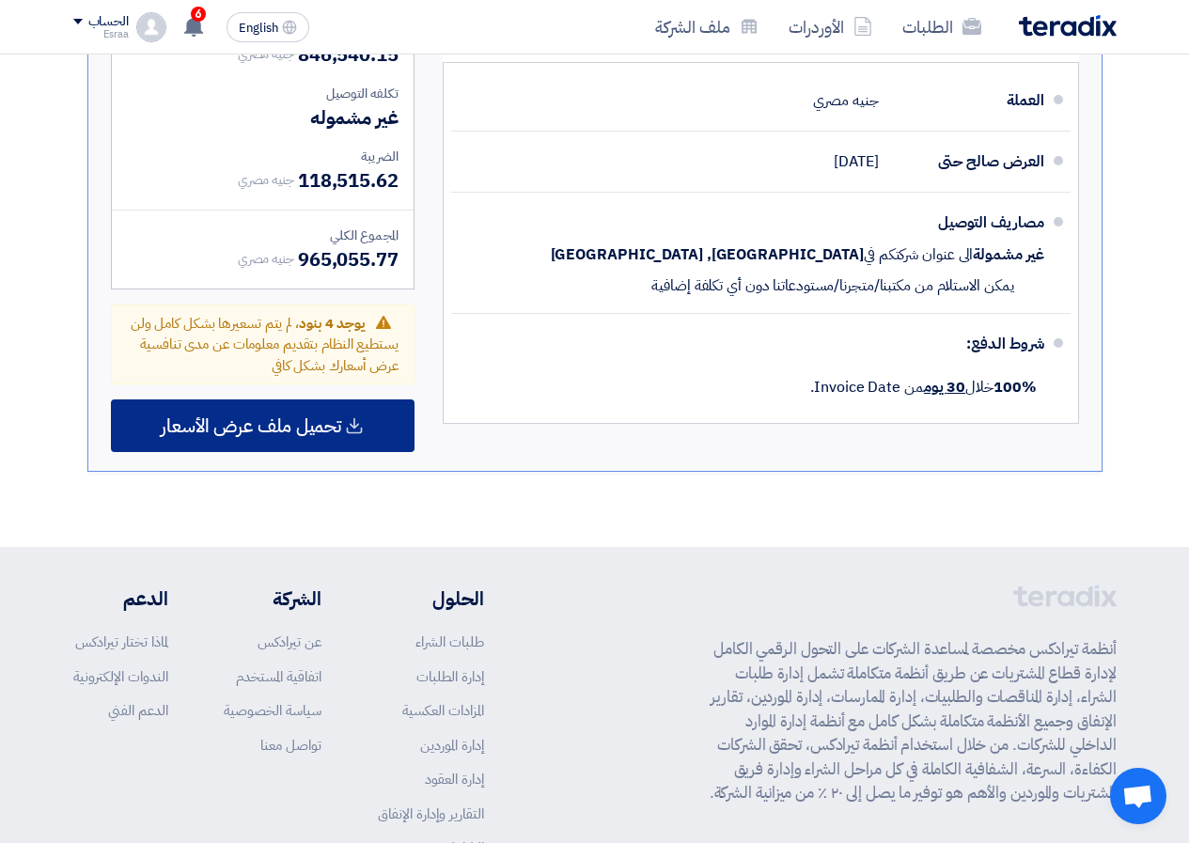
click at [308, 417] on span "تحميل ملف عرض الأسعار" at bounding box center [251, 425] width 181 height 17
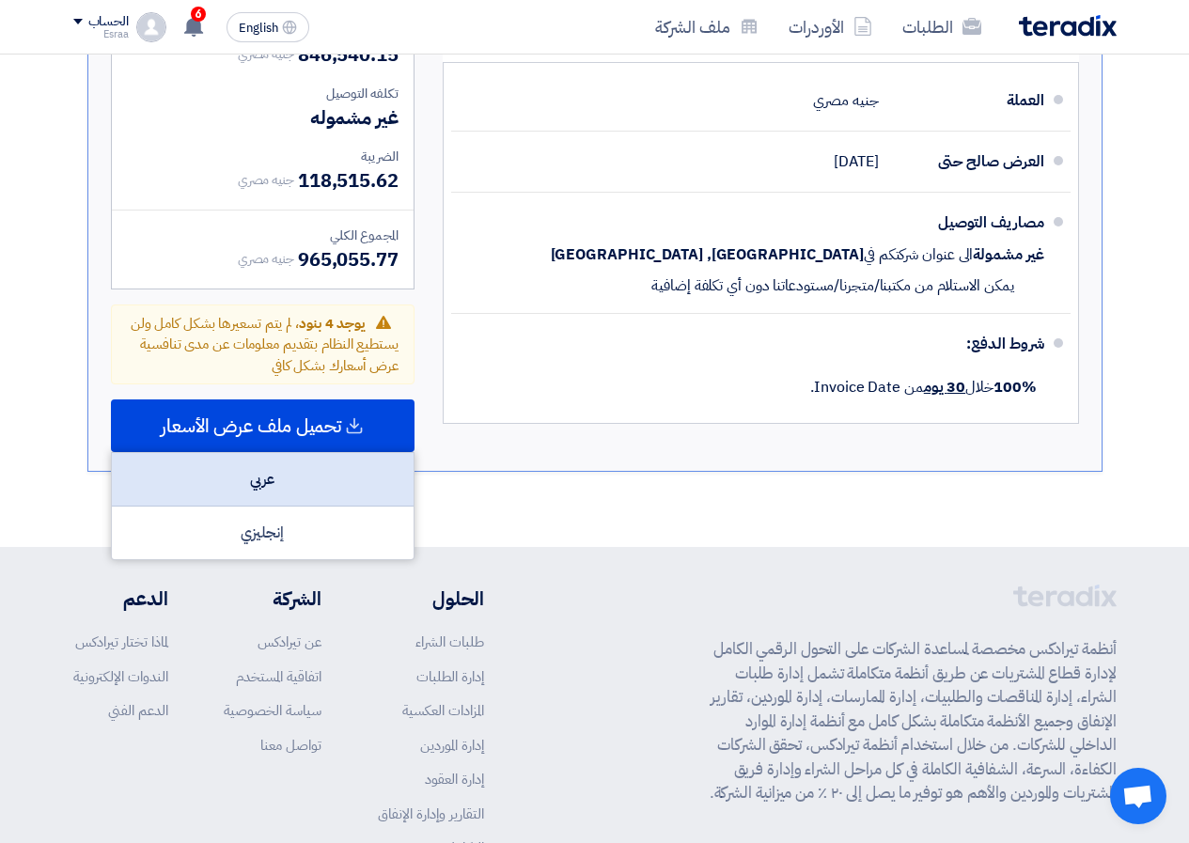
click at [308, 453] on div "عربي" at bounding box center [263, 480] width 302 height 54
click at [387, 476] on div "عربي" at bounding box center [263, 480] width 302 height 54
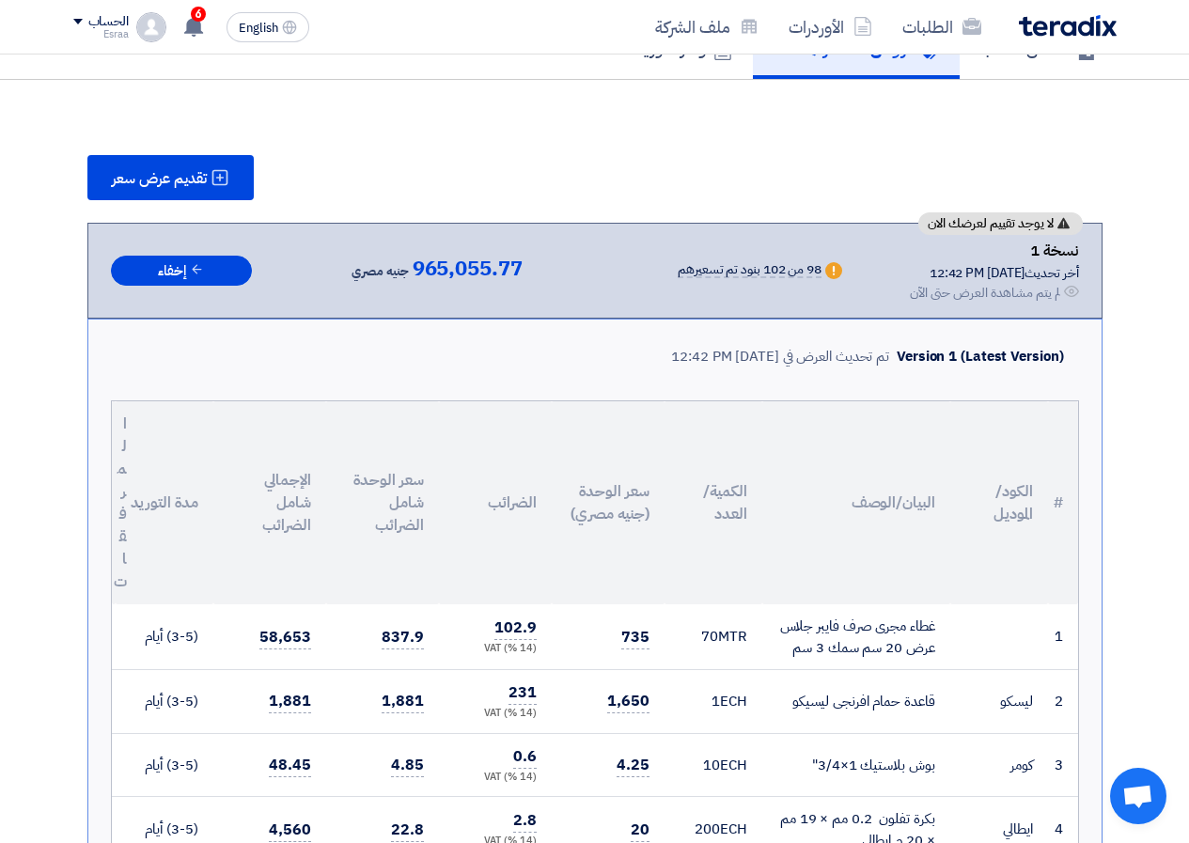
scroll to position [0, 0]
